Goal: Task Accomplishment & Management: Manage account settings

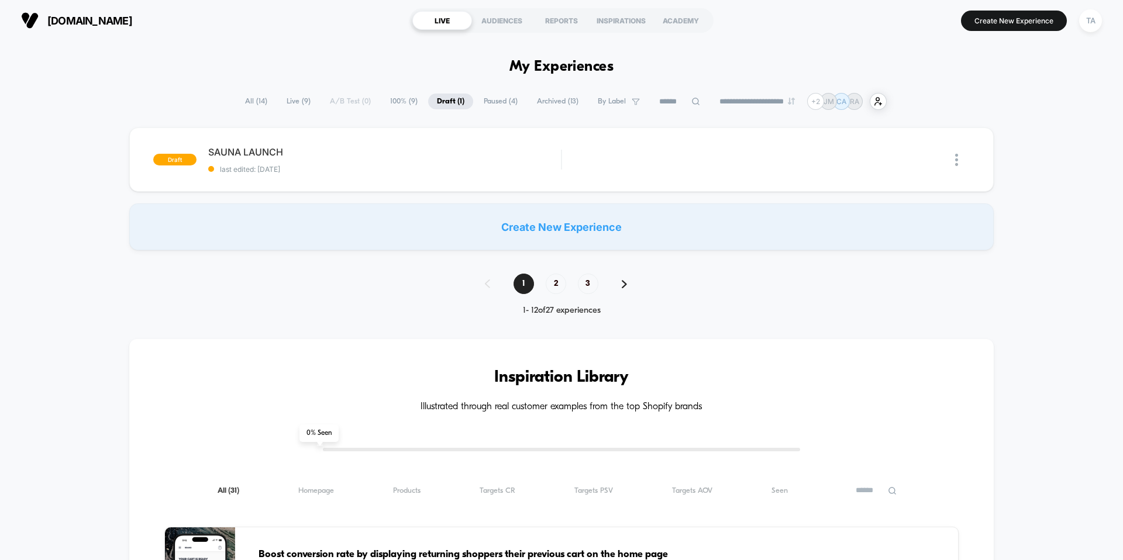
click at [97, 22] on span "[DOMAIN_NAME]" at bounding box center [89, 21] width 85 height 12
click at [99, 19] on span "[DOMAIN_NAME]" at bounding box center [89, 21] width 85 height 12
click at [289, 105] on span "Live ( 9 )" at bounding box center [299, 102] width 42 height 16
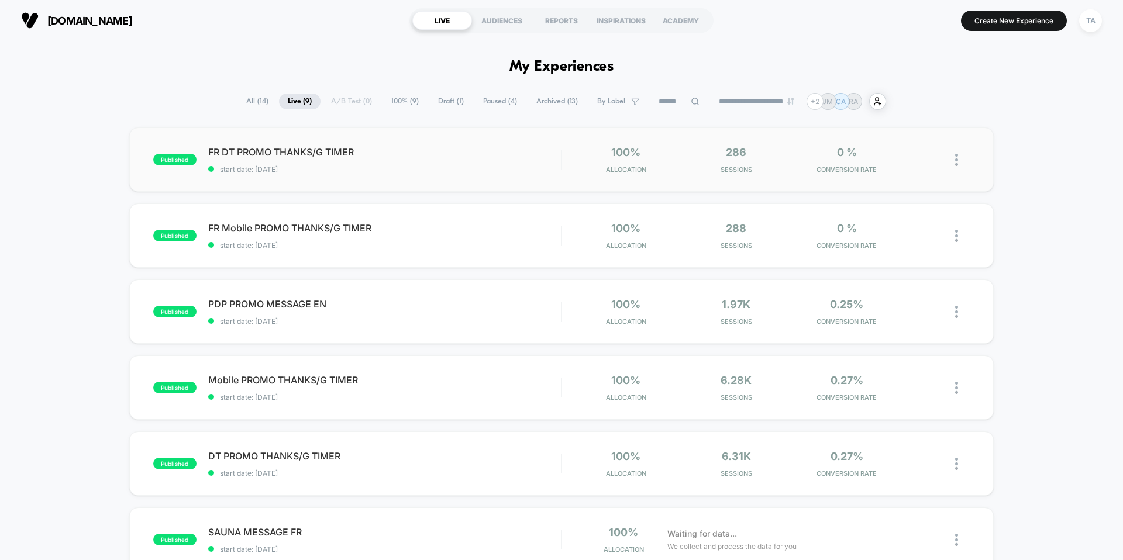
click at [956, 160] on img at bounding box center [956, 160] width 3 height 12
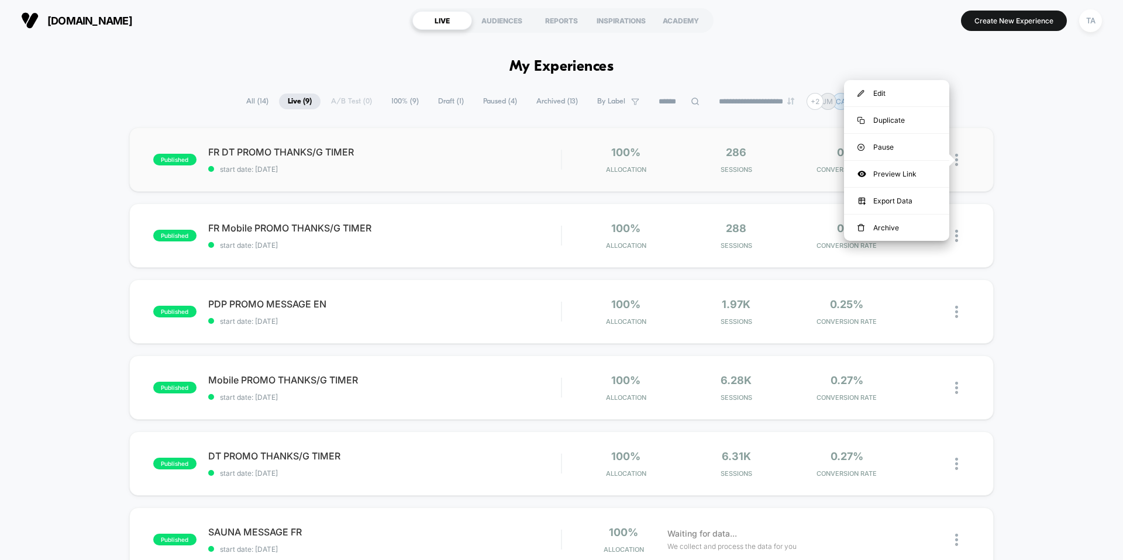
click at [980, 167] on div "published FR DT PROMO THANKS/G TIMER start date: [DATE] 100% Allocation 286 Ses…" at bounding box center [561, 160] width 865 height 64
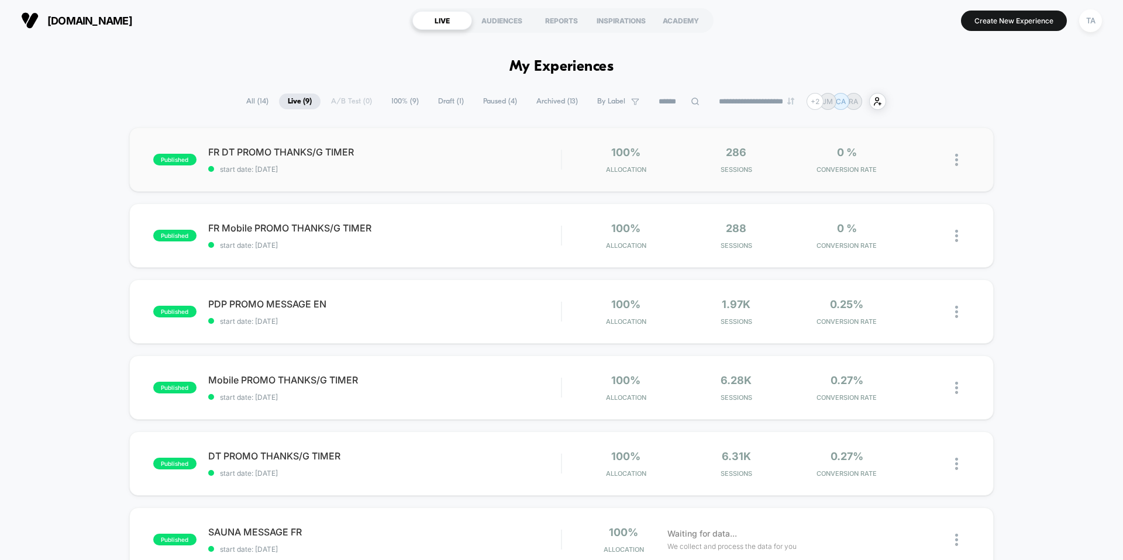
click at [956, 161] on img at bounding box center [956, 160] width 3 height 12
click at [872, 149] on div "Pause" at bounding box center [896, 147] width 105 height 26
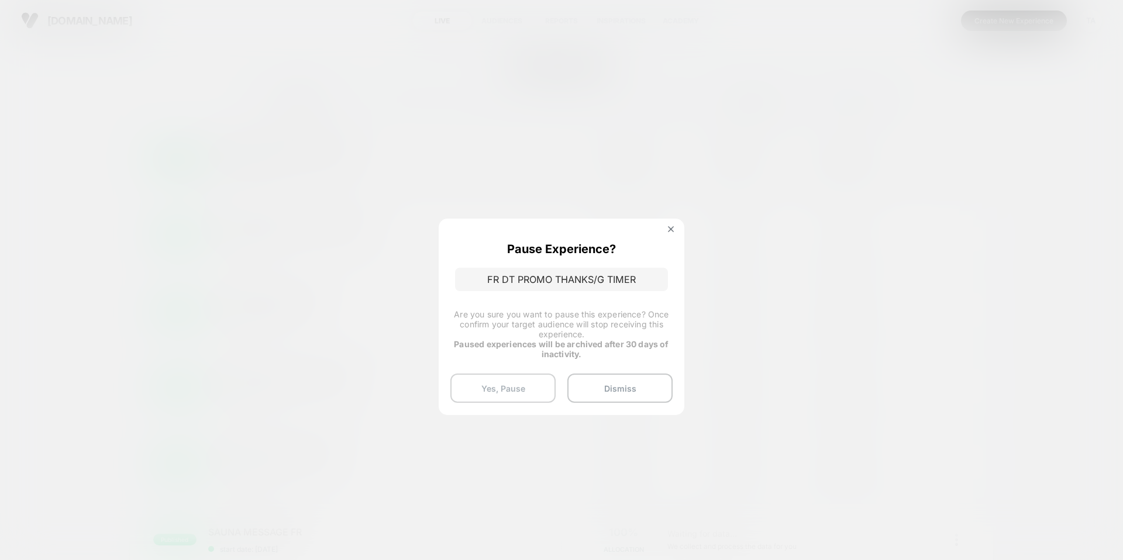
click at [517, 377] on button "Yes, Pause" at bounding box center [502, 388] width 105 height 29
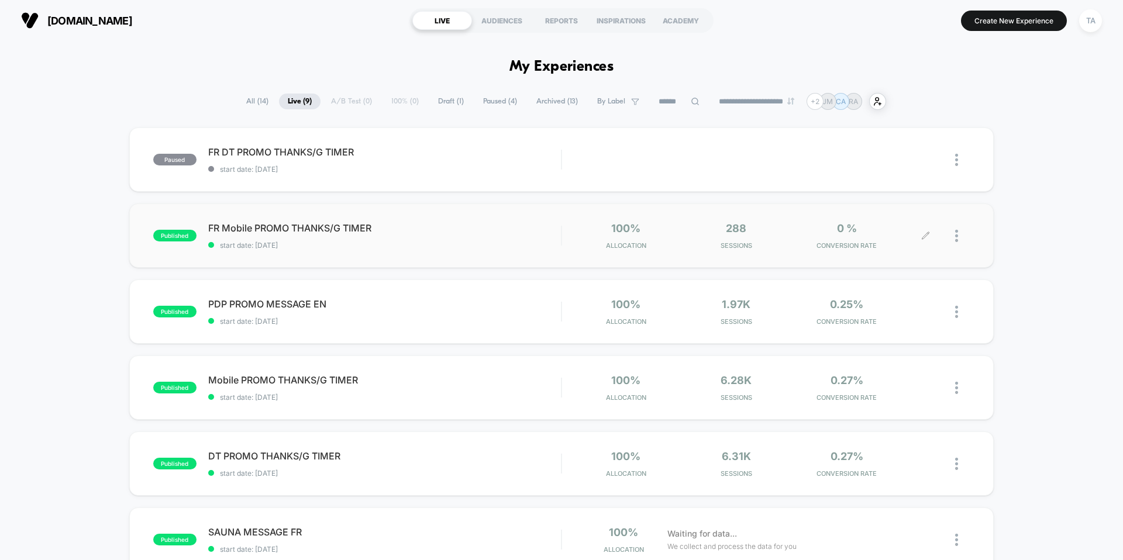
click at [963, 230] on div at bounding box center [962, 235] width 15 height 27
click at [895, 227] on div "Pause" at bounding box center [896, 223] width 105 height 26
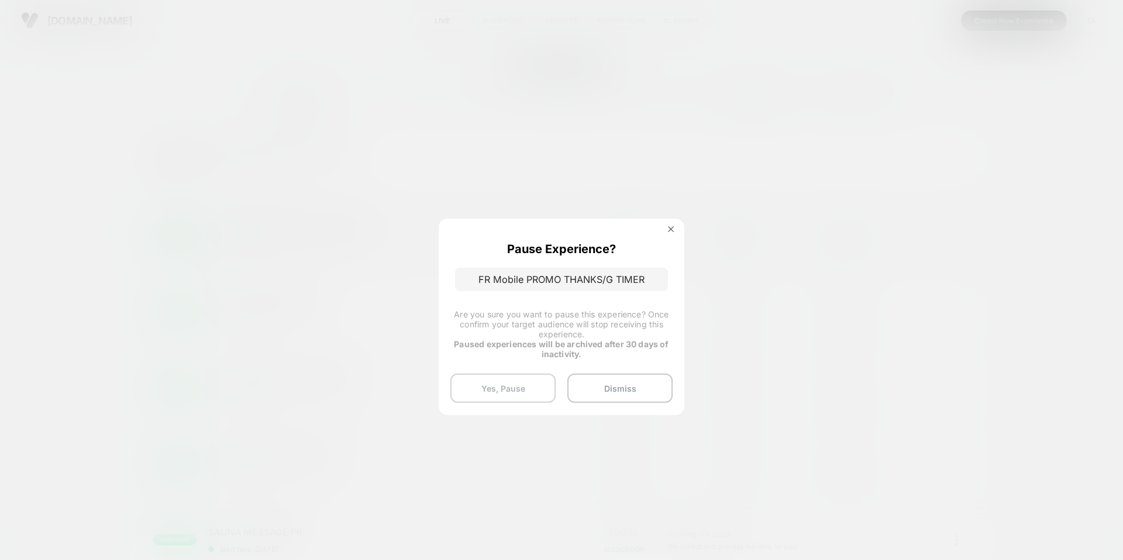
click at [521, 388] on button "Yes, Pause" at bounding box center [502, 388] width 105 height 29
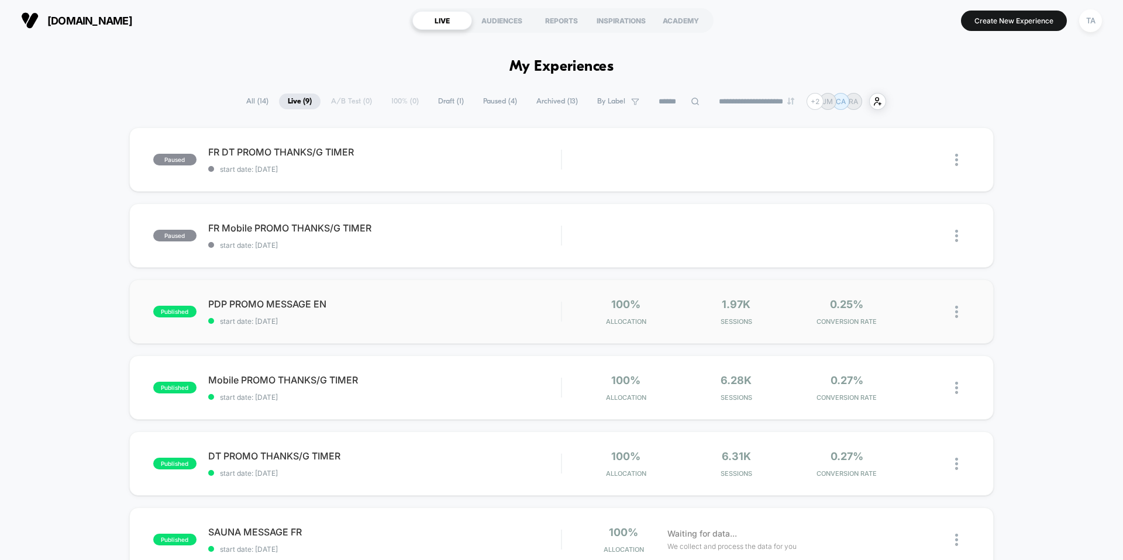
click at [956, 311] on img at bounding box center [956, 312] width 3 height 12
click at [860, 296] on img at bounding box center [861, 299] width 7 height 7
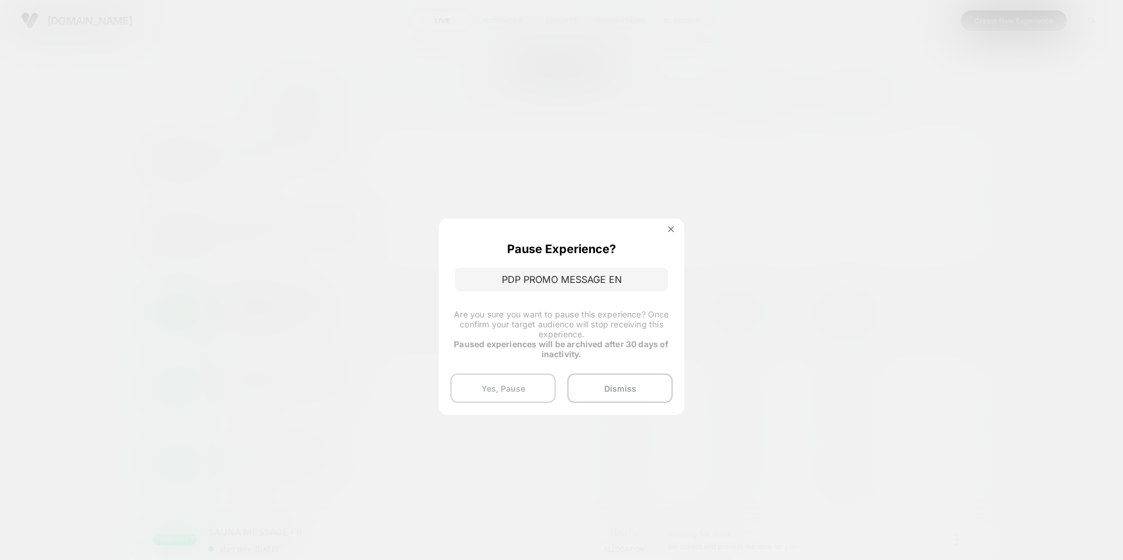
click at [506, 383] on button "Yes, Pause" at bounding box center [502, 388] width 105 height 29
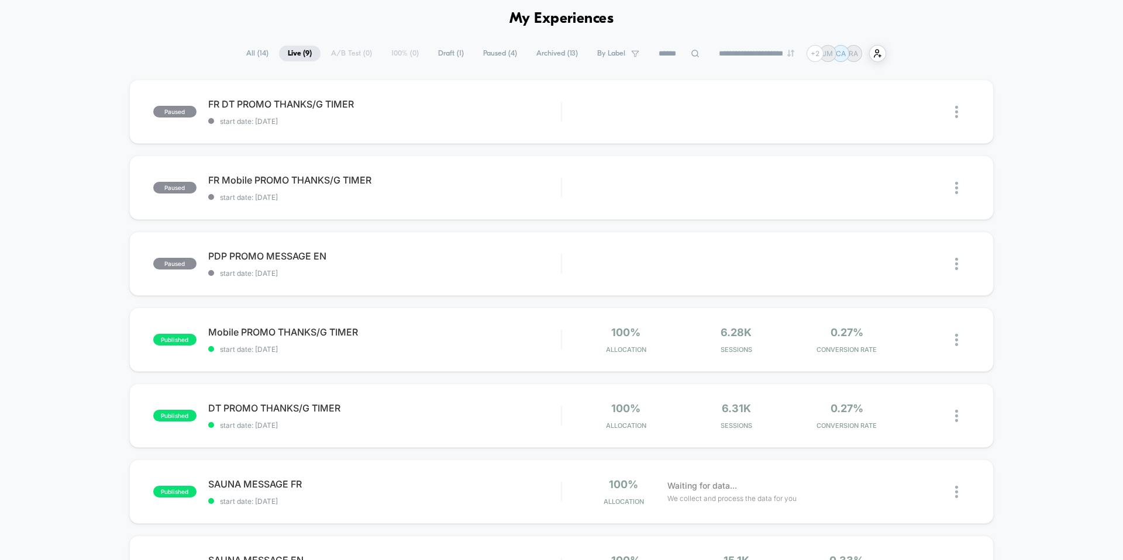
scroll to position [50, 0]
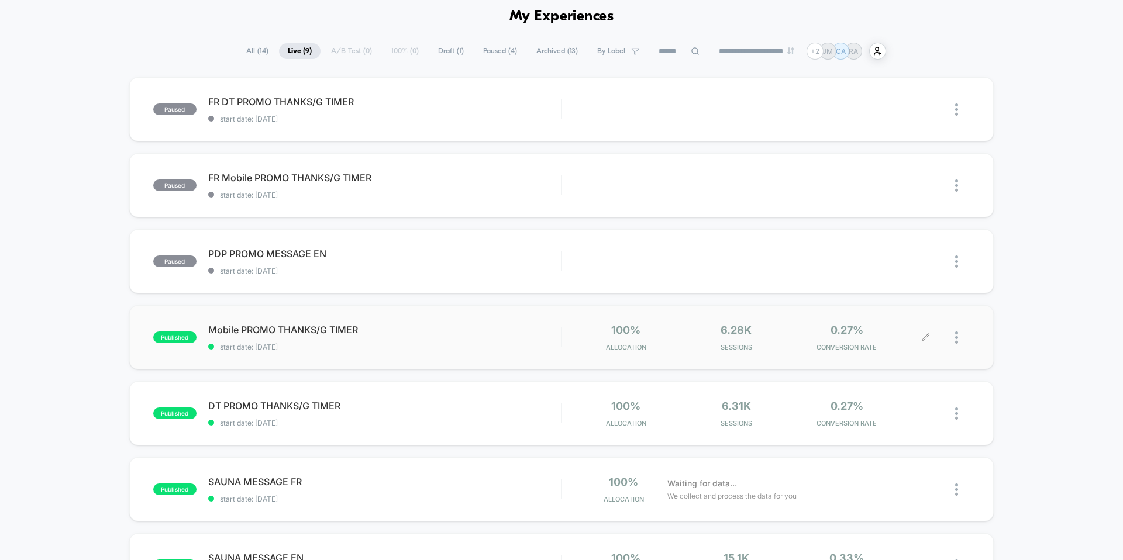
click at [963, 339] on div at bounding box center [962, 337] width 15 height 27
click at [885, 324] on div "Pause" at bounding box center [896, 325] width 105 height 26
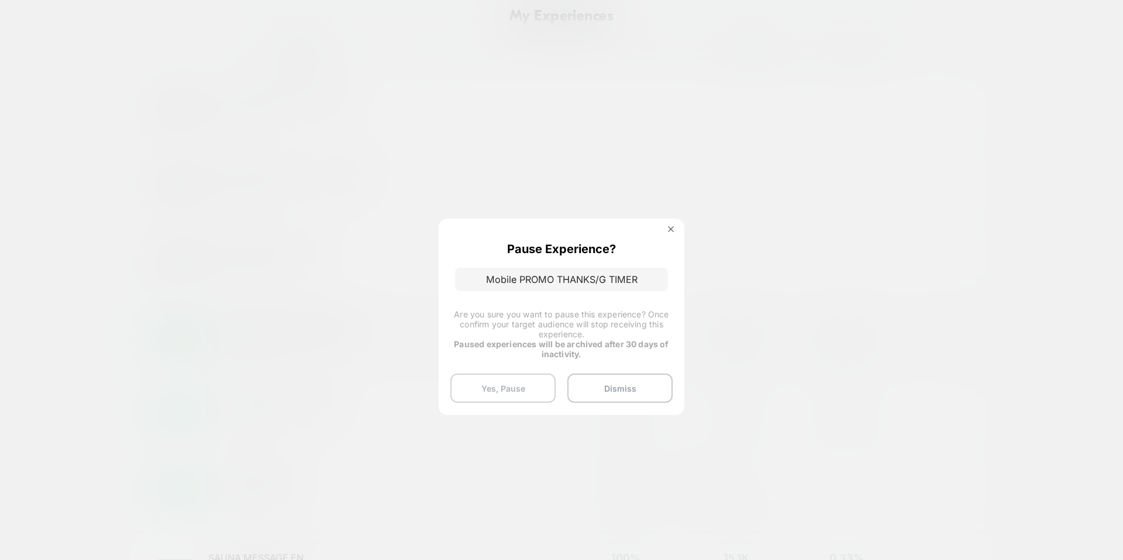
click at [507, 393] on button "Yes, Pause" at bounding box center [502, 388] width 105 height 29
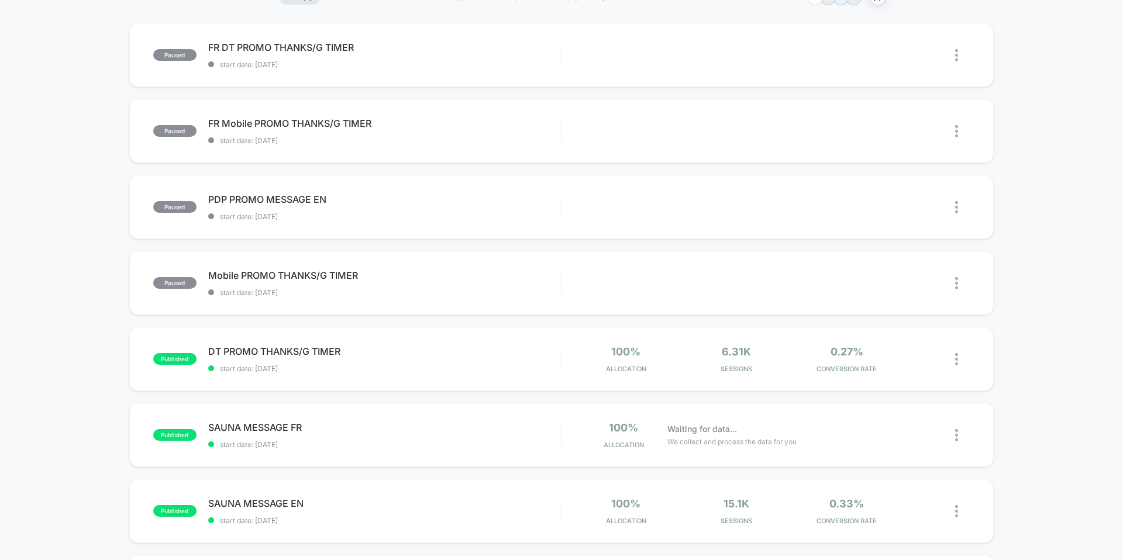
scroll to position [105, 0]
click at [961, 364] on div at bounding box center [962, 358] width 15 height 27
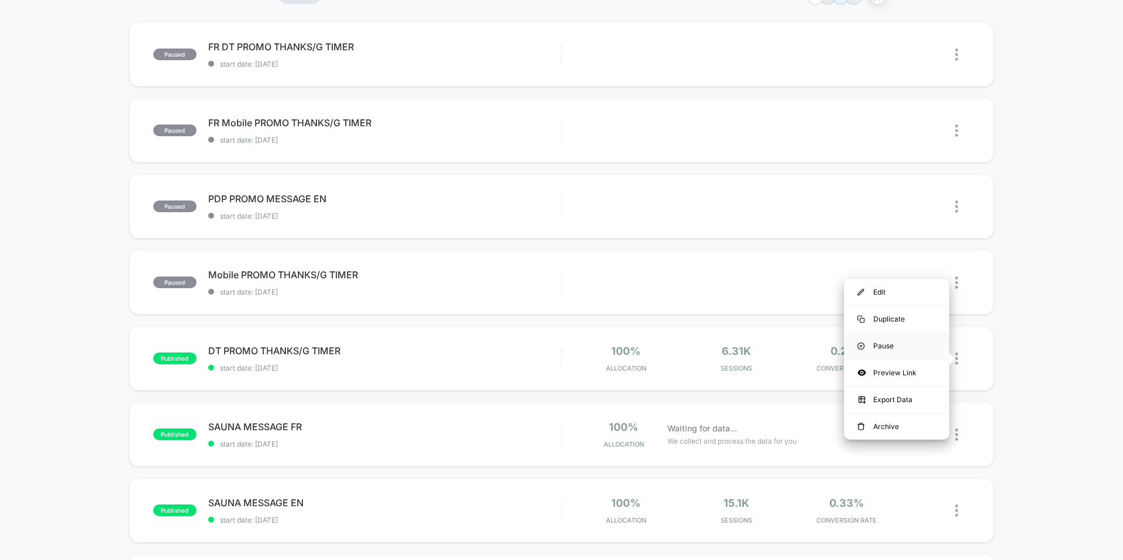
click at [894, 346] on div "Pause" at bounding box center [896, 346] width 105 height 26
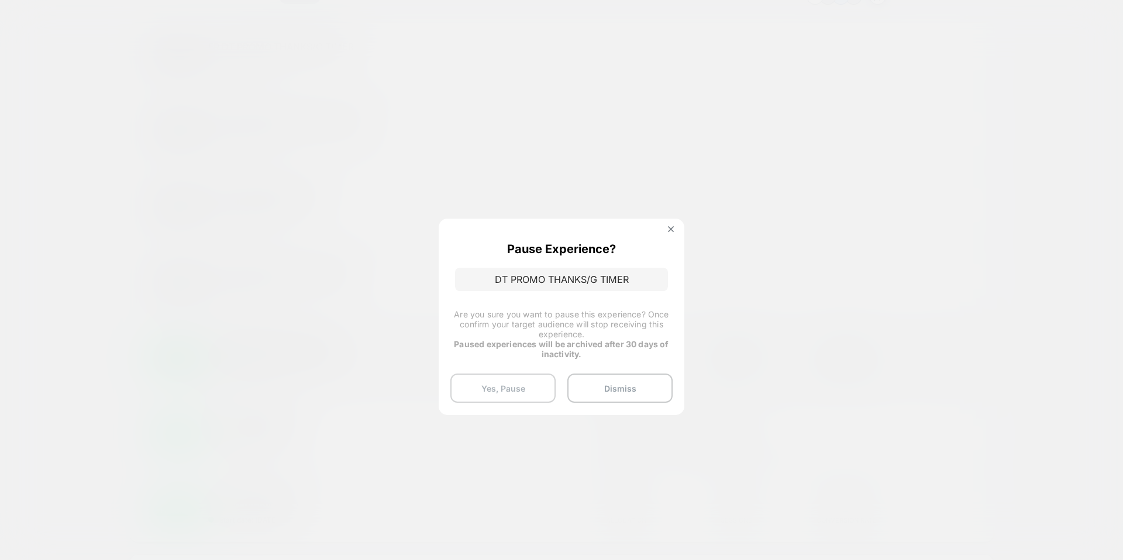
click at [487, 377] on button "Yes, Pause" at bounding box center [502, 388] width 105 height 29
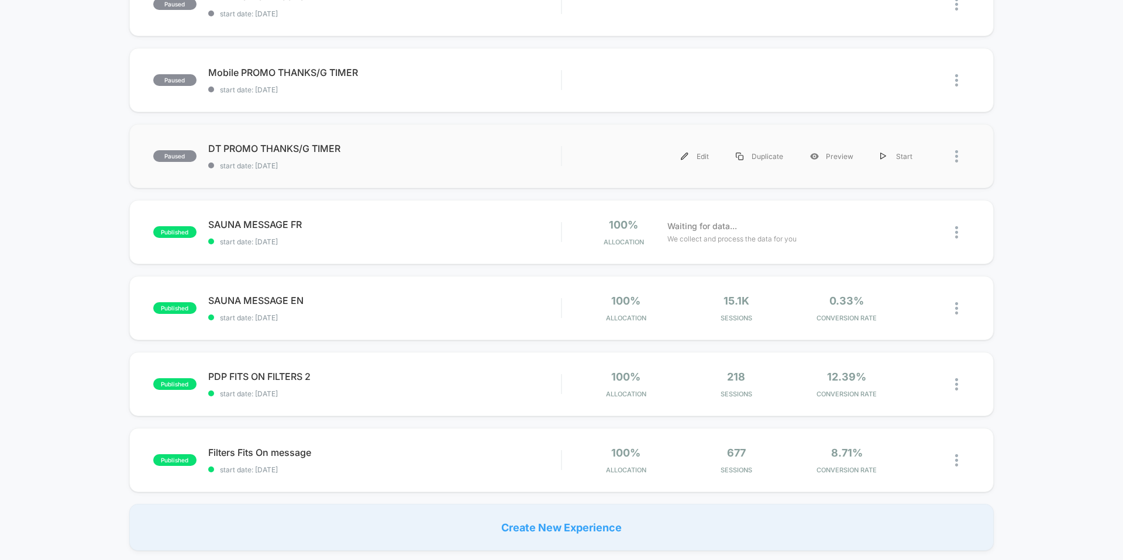
scroll to position [311, 0]
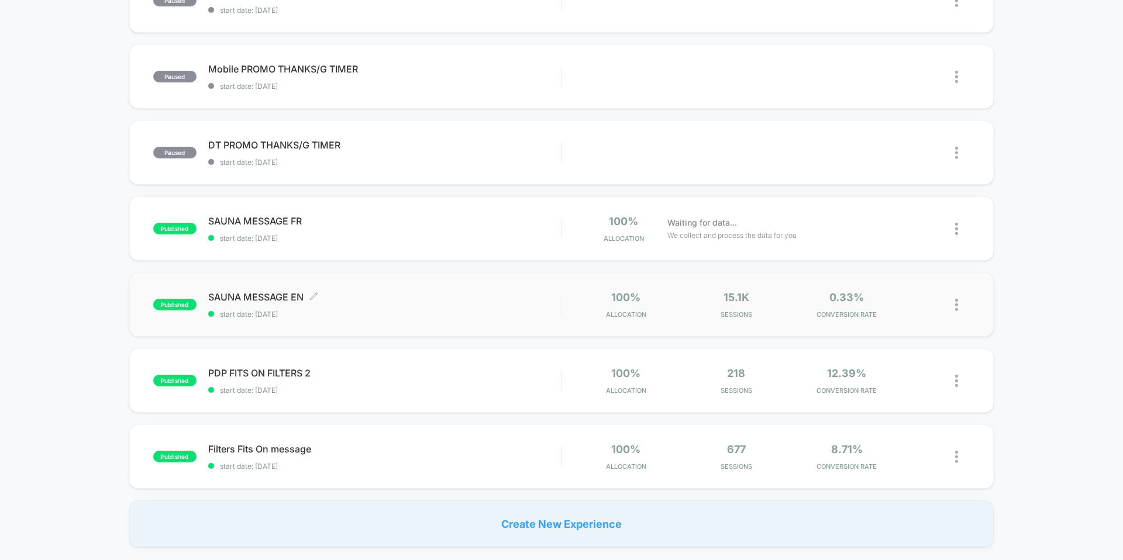
click at [276, 297] on span "SAUNA MESSAGE EN Click to edit experience details" at bounding box center [384, 297] width 353 height 12
